Goal: Transaction & Acquisition: Purchase product/service

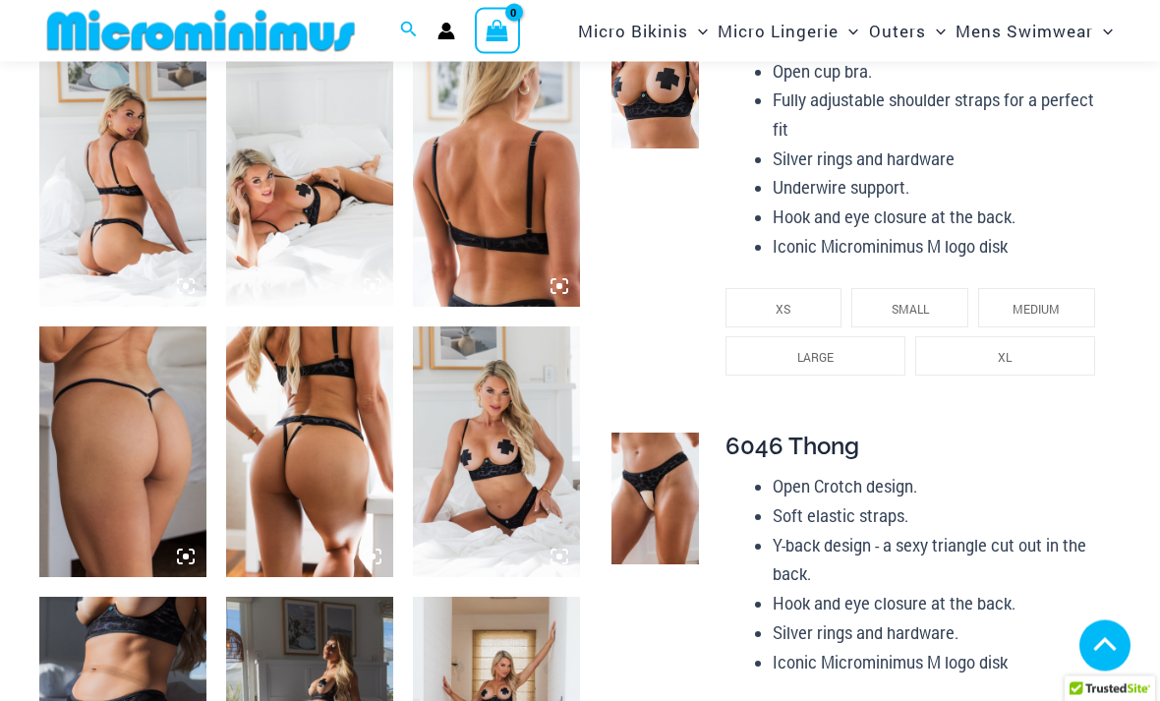
scroll to position [4239, 0]
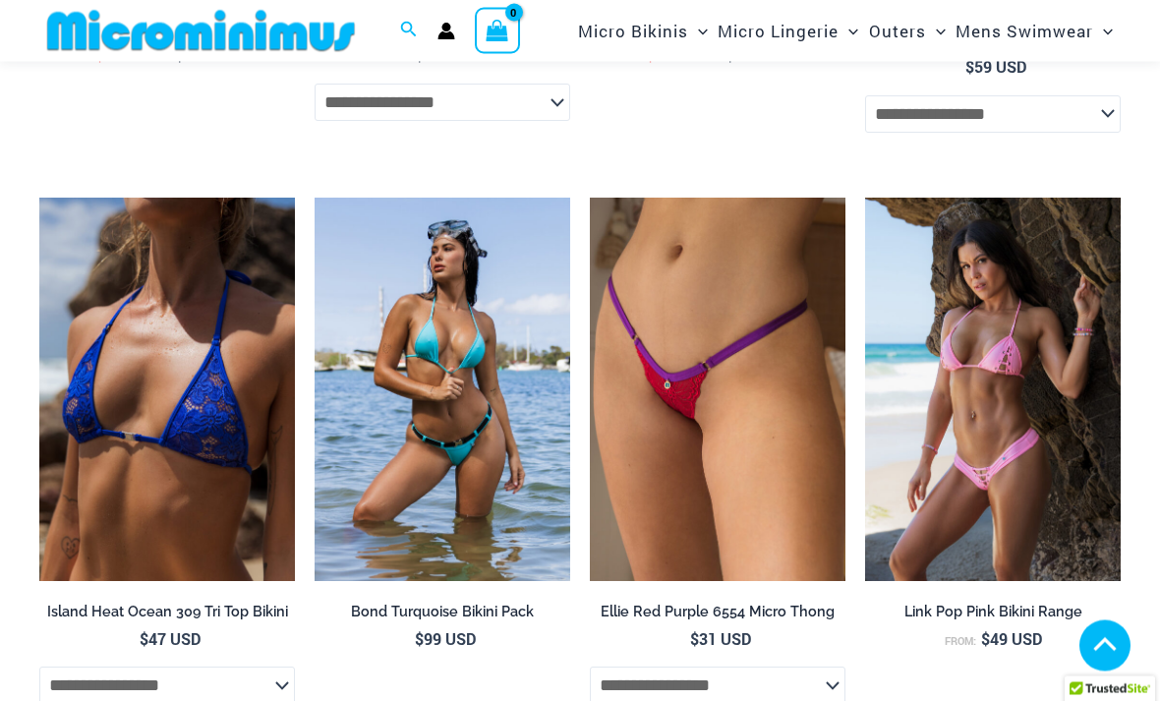
scroll to position [4816, 0]
click at [590, 198] on img at bounding box center [590, 198] width 0 height 0
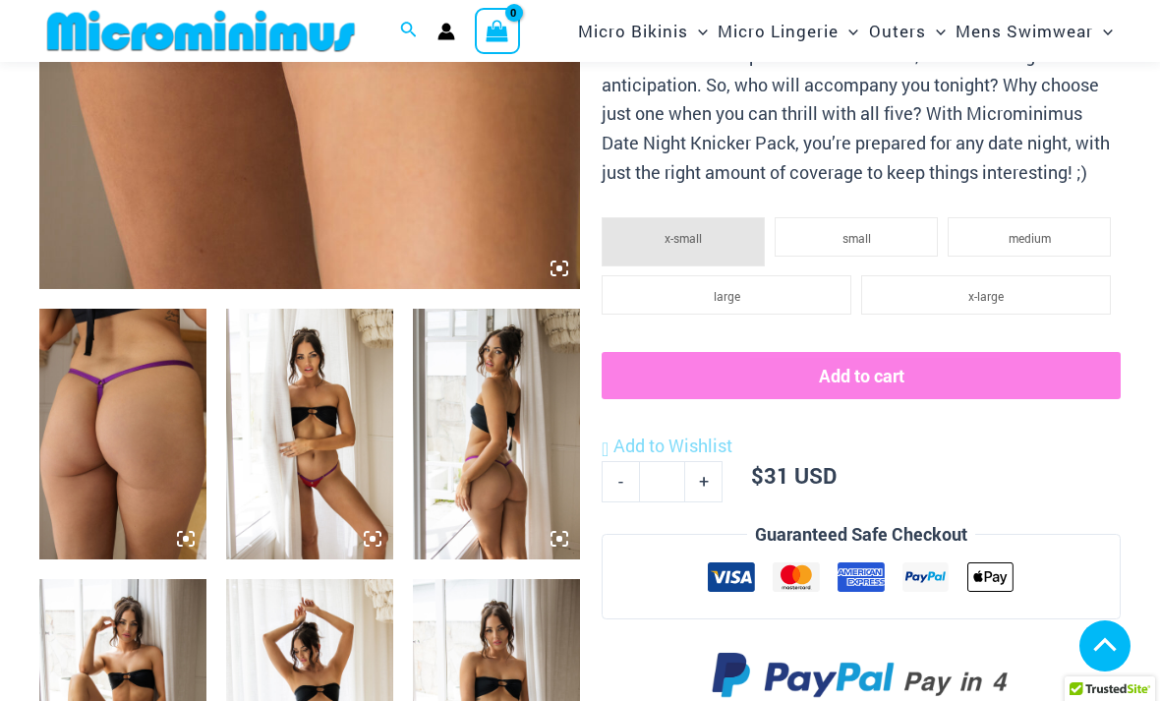
scroll to position [641, 0]
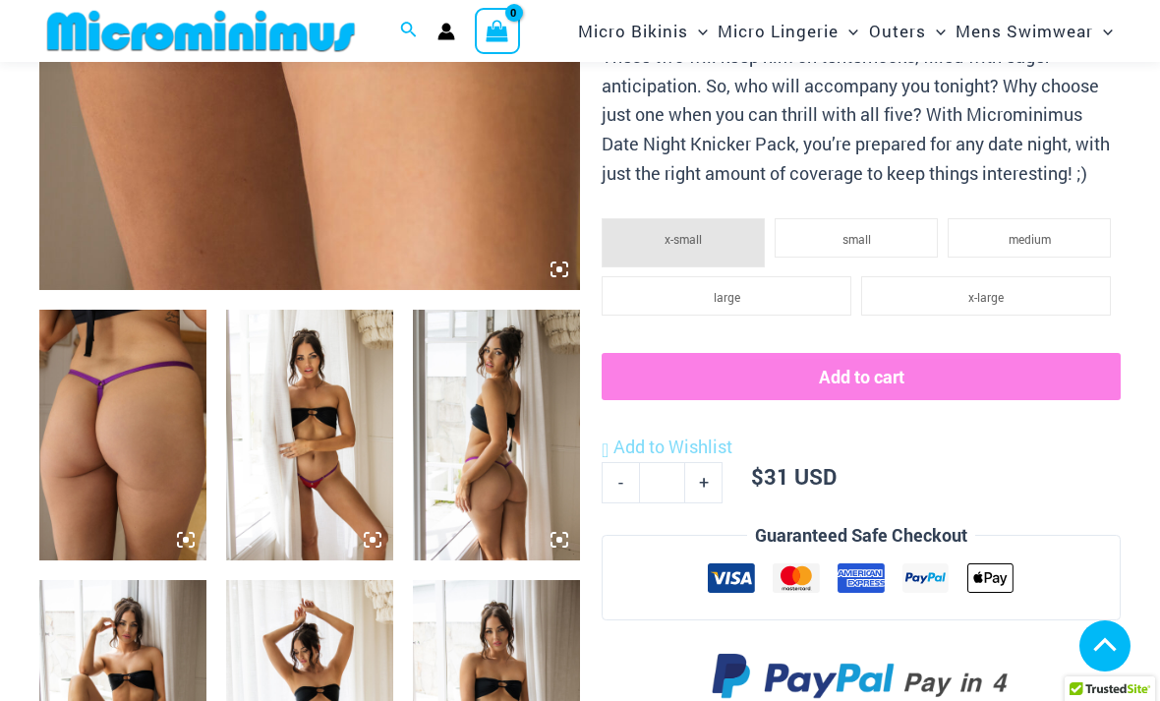
click at [111, 439] on img at bounding box center [122, 435] width 167 height 251
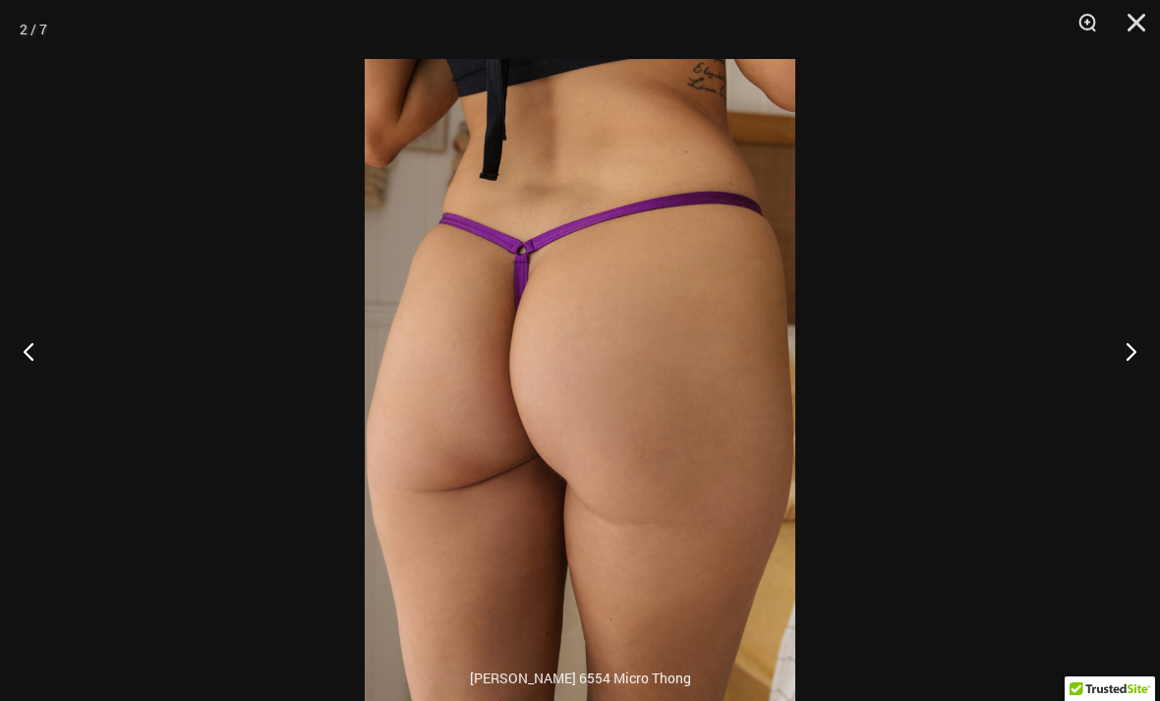
click at [1134, 384] on button "Next" at bounding box center [1124, 351] width 74 height 98
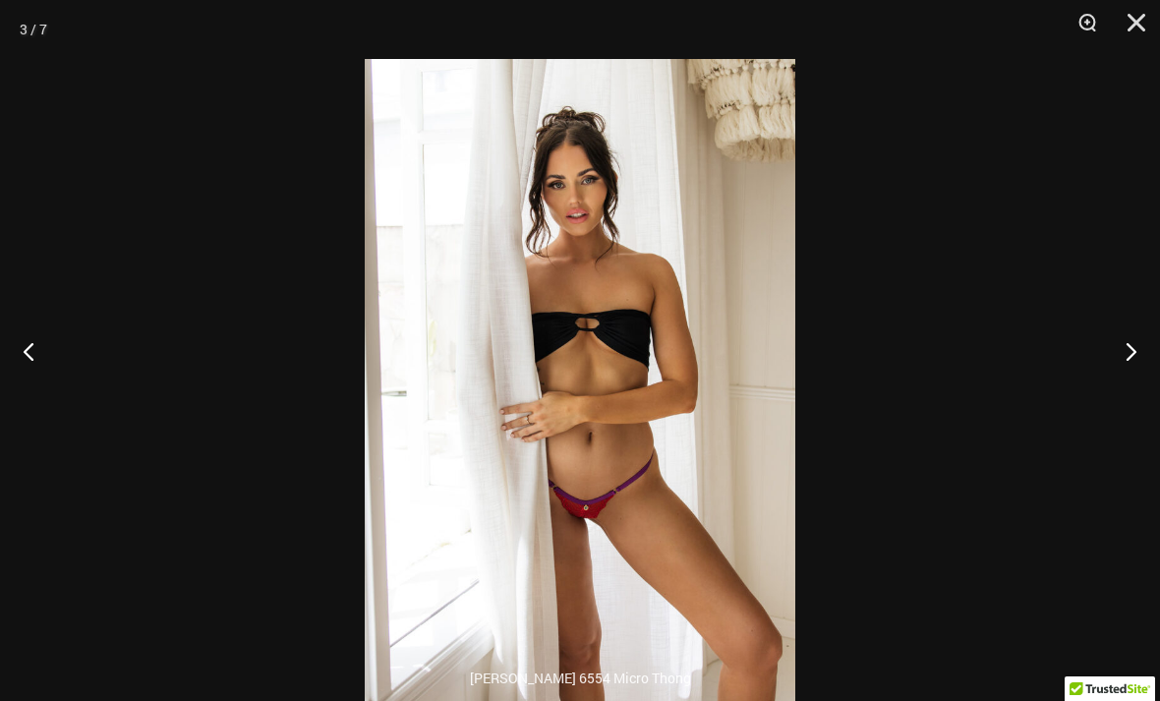
click at [1129, 388] on button "Next" at bounding box center [1124, 351] width 74 height 98
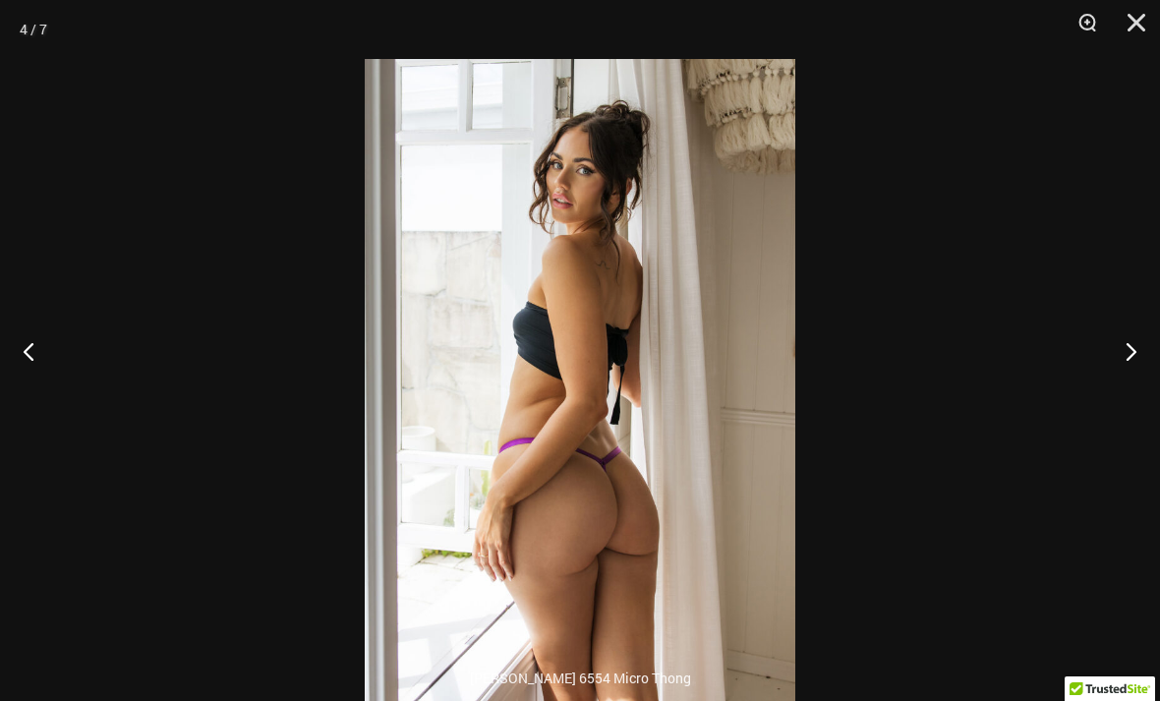
click at [1127, 389] on button "Next" at bounding box center [1124, 351] width 74 height 98
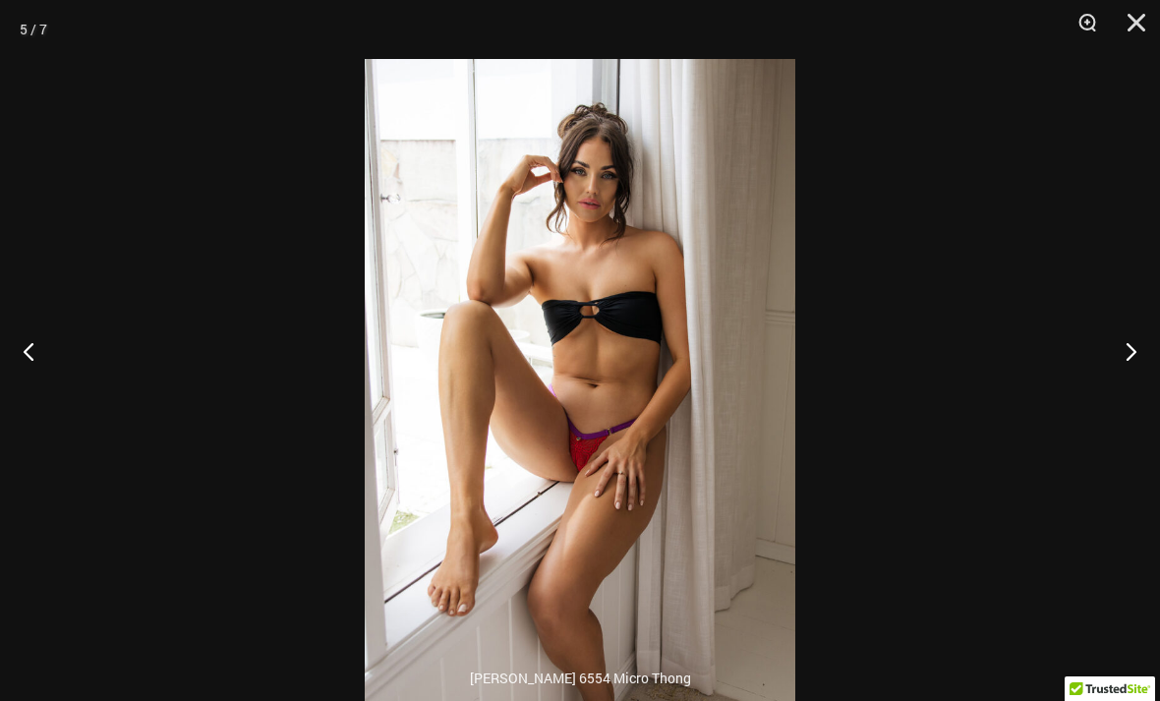
click at [1124, 388] on button "Next" at bounding box center [1124, 351] width 74 height 98
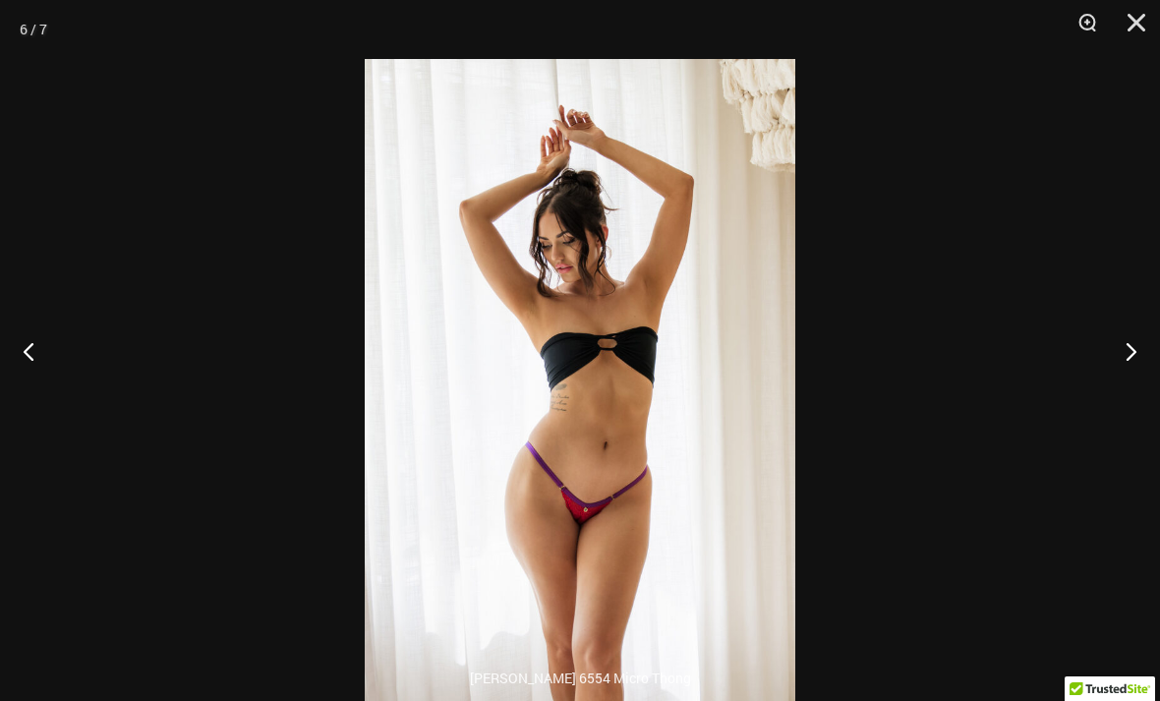
click at [1120, 392] on button "Next" at bounding box center [1124, 351] width 74 height 98
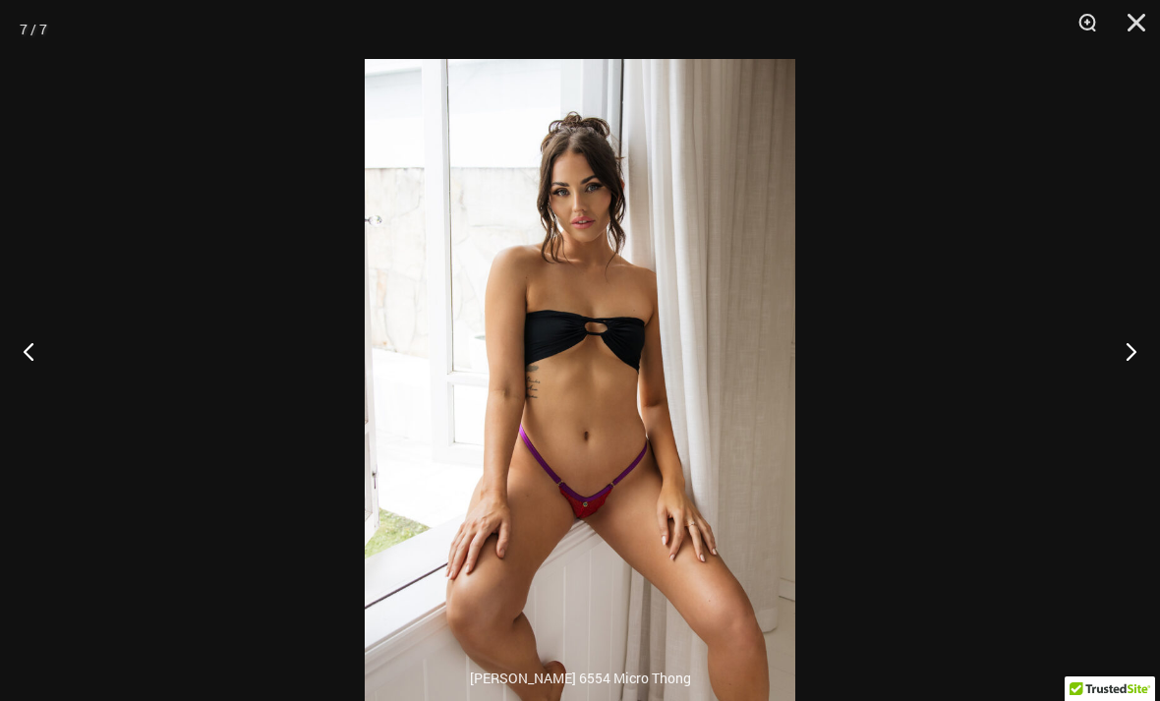
click at [1118, 391] on button "Next" at bounding box center [1124, 351] width 74 height 98
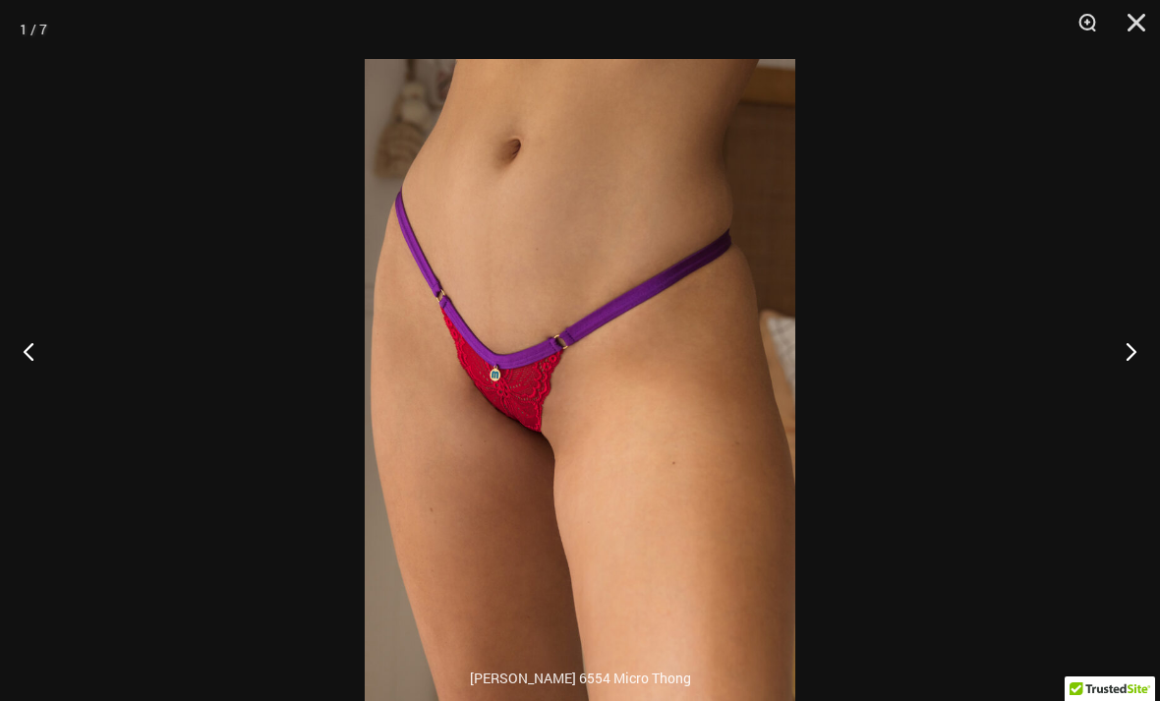
click at [1131, 383] on button "Next" at bounding box center [1124, 351] width 74 height 98
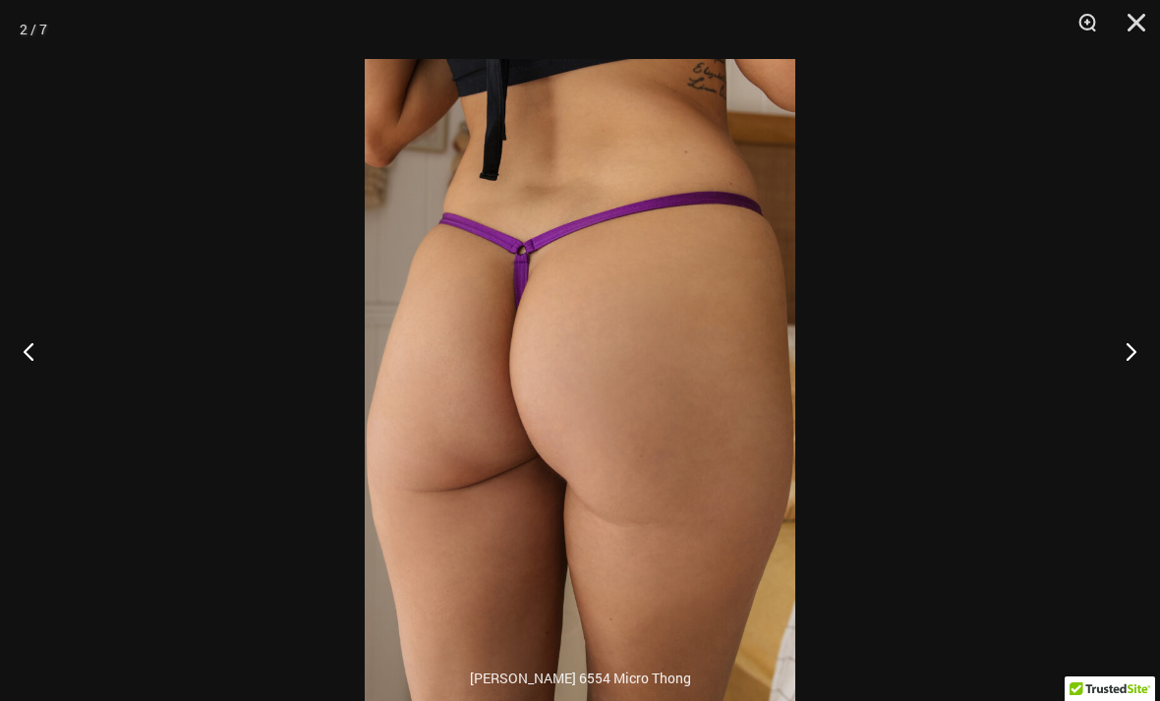
click at [1121, 390] on button "Next" at bounding box center [1124, 351] width 74 height 98
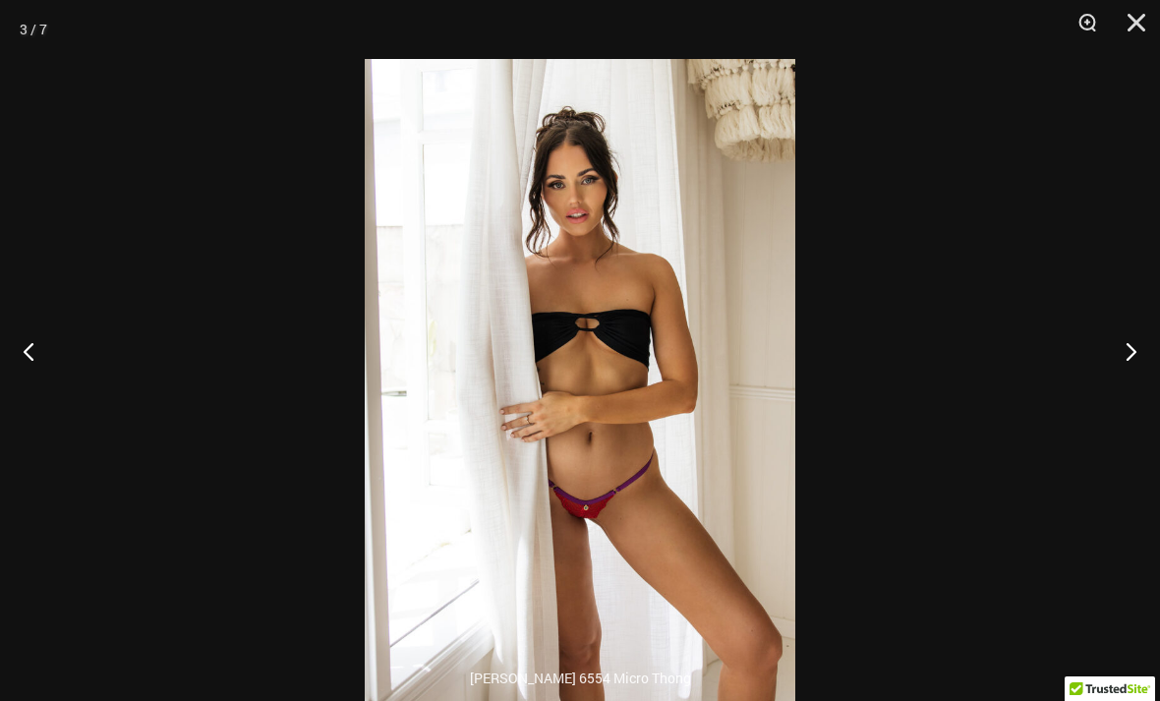
click at [1152, 3] on button "Close" at bounding box center [1129, 29] width 49 height 59
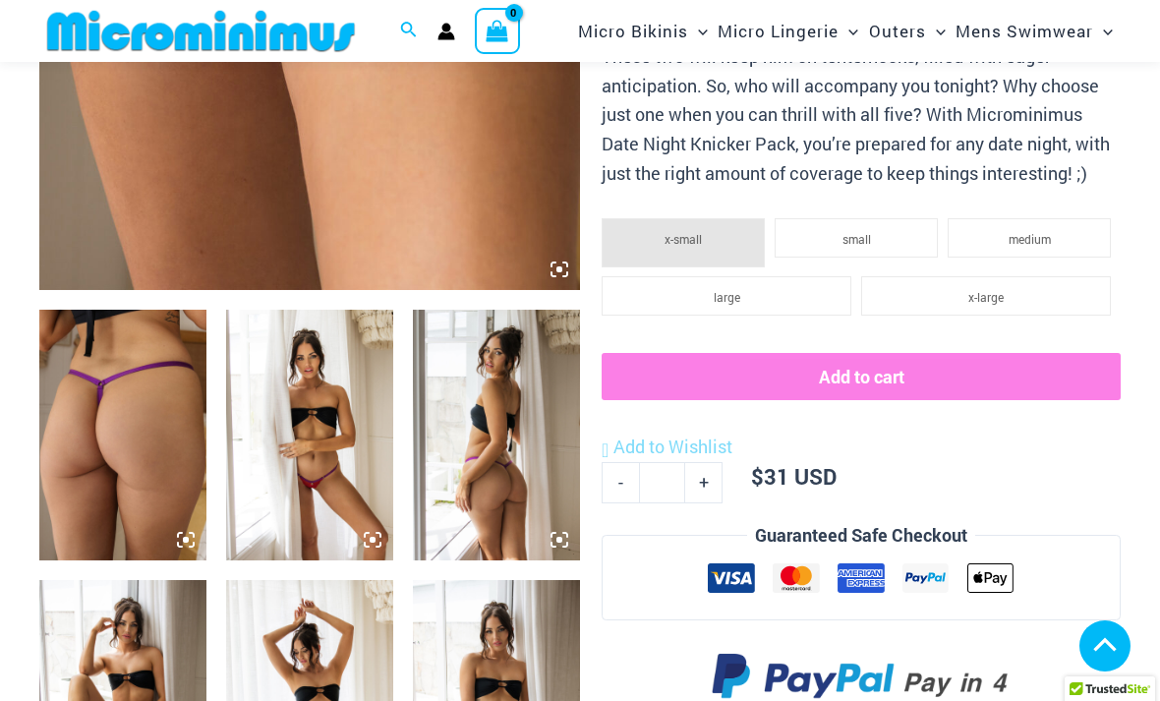
click at [1155, 5] on div "Search for: Search Search No products in the cart. No products in the cart. Con…" at bounding box center [580, 31] width 1160 height 62
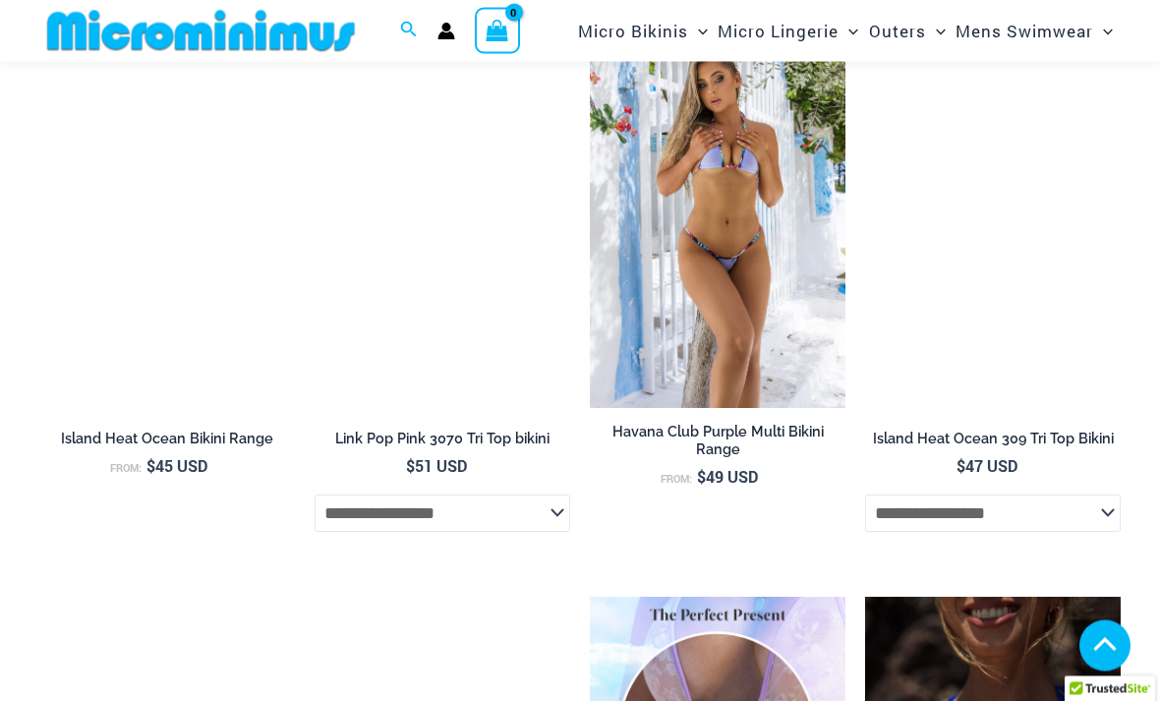
scroll to position [1690, 0]
